Goal: Information Seeking & Learning: Find specific fact

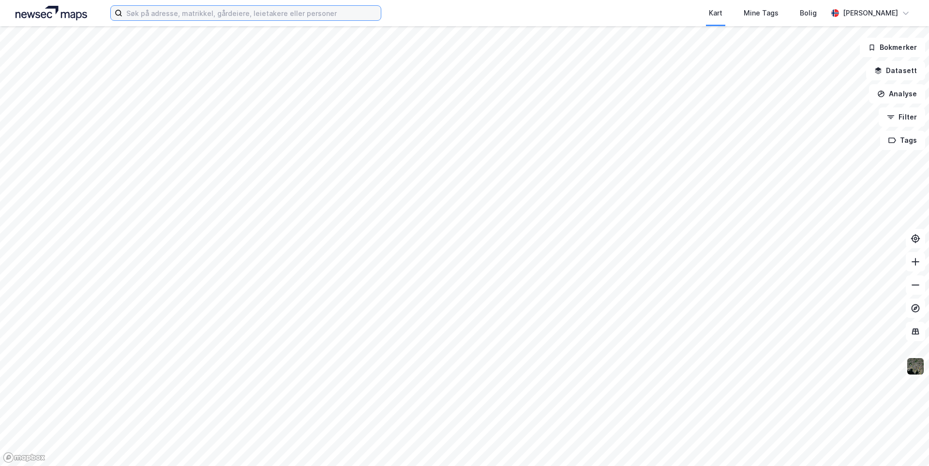
click at [238, 14] on input at bounding box center [251, 13] width 258 height 15
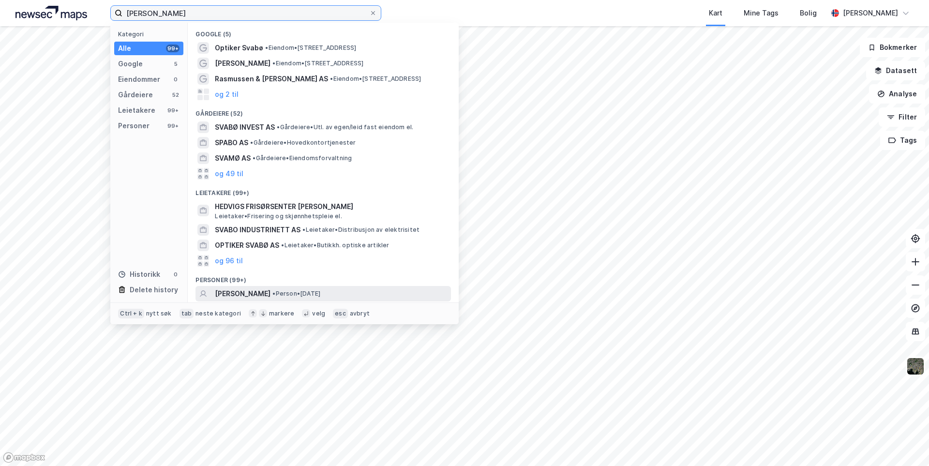
type input "[PERSON_NAME]"
click at [270, 293] on span "[PERSON_NAME]" at bounding box center [243, 294] width 56 height 12
